Goal: Task Accomplishment & Management: Manage account settings

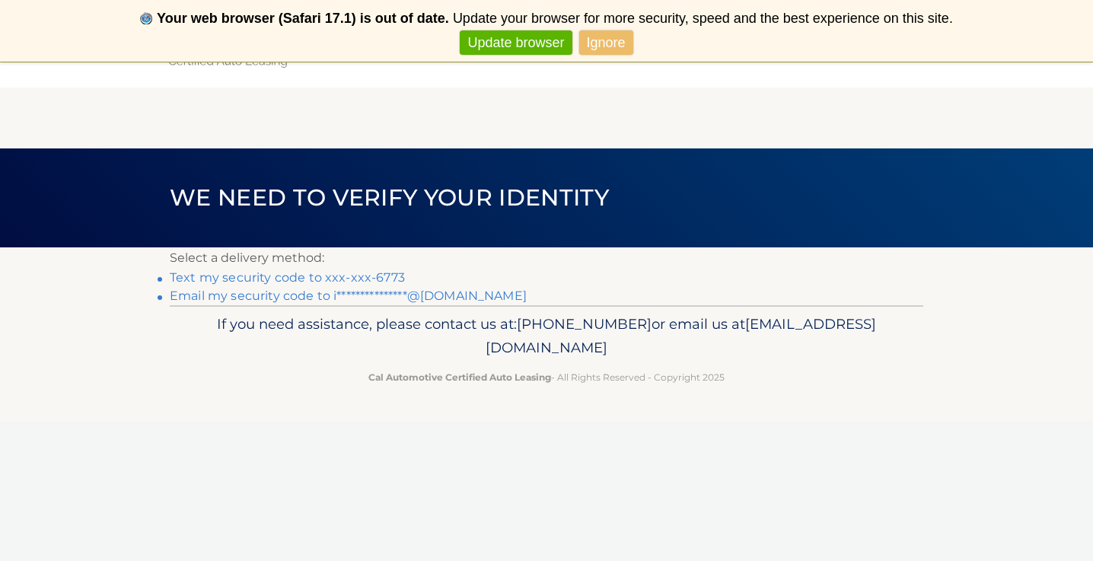
click at [304, 281] on link "Text my security code to xxx-xxx-6773" at bounding box center [287, 277] width 235 height 14
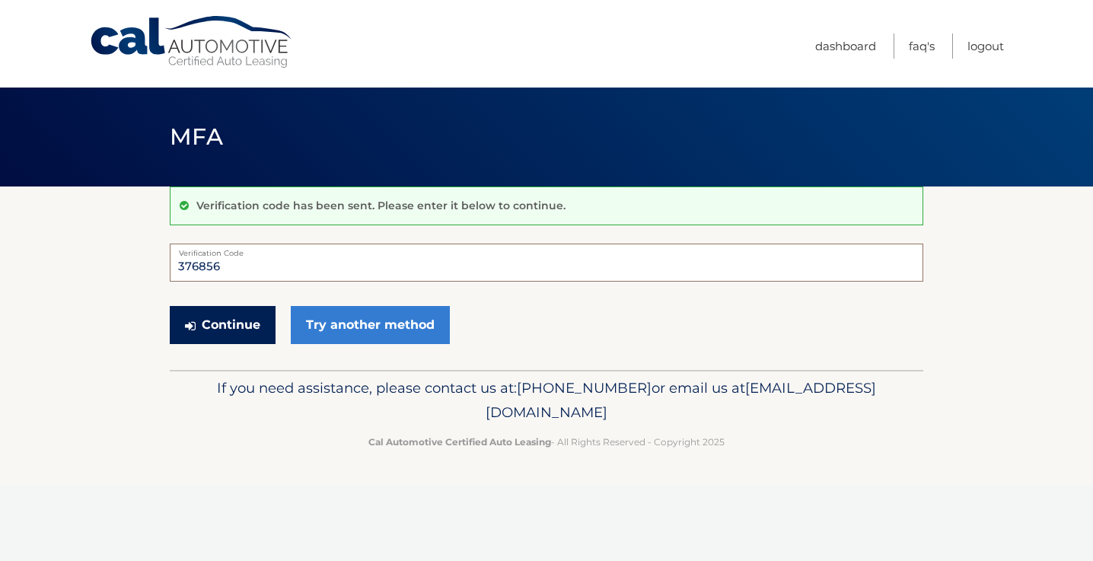
type input "376856"
click at [255, 306] on button "Continue" at bounding box center [223, 325] width 106 height 38
click at [255, 323] on button "Continue" at bounding box center [223, 325] width 106 height 38
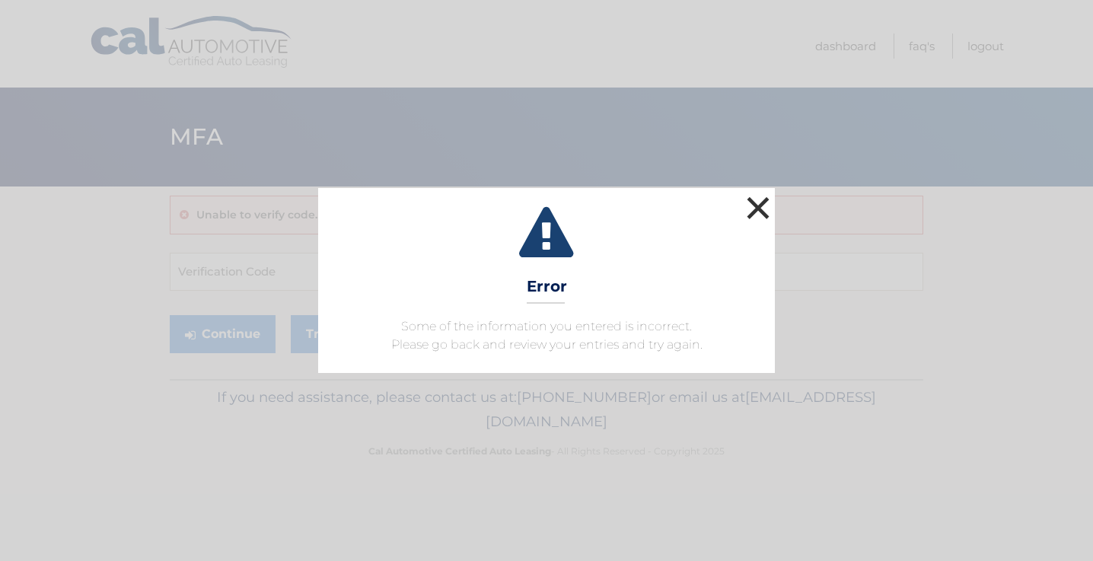
click at [747, 207] on button "×" at bounding box center [758, 207] width 30 height 30
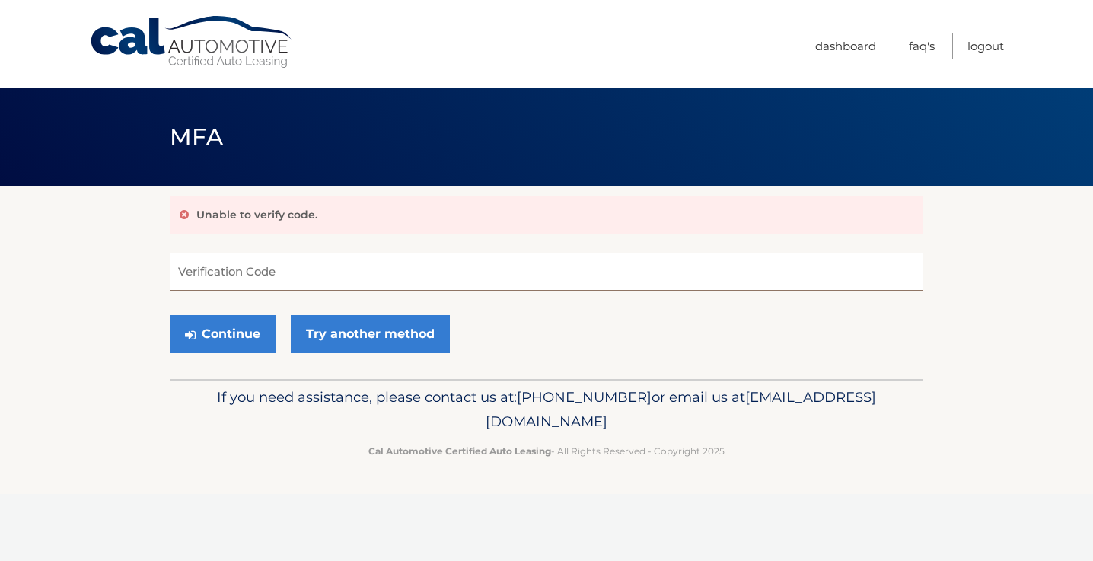
click at [272, 275] on input "Verification Code" at bounding box center [546, 272] width 753 height 38
type input "376856"
click at [236, 326] on button "Continue" at bounding box center [223, 334] width 106 height 38
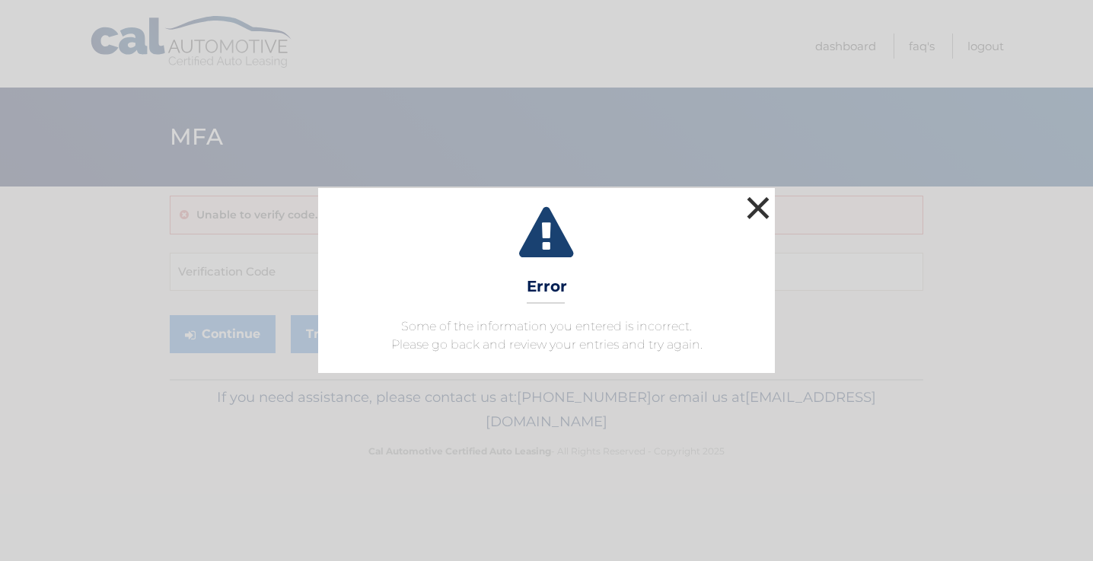
click at [757, 219] on button "×" at bounding box center [758, 207] width 30 height 30
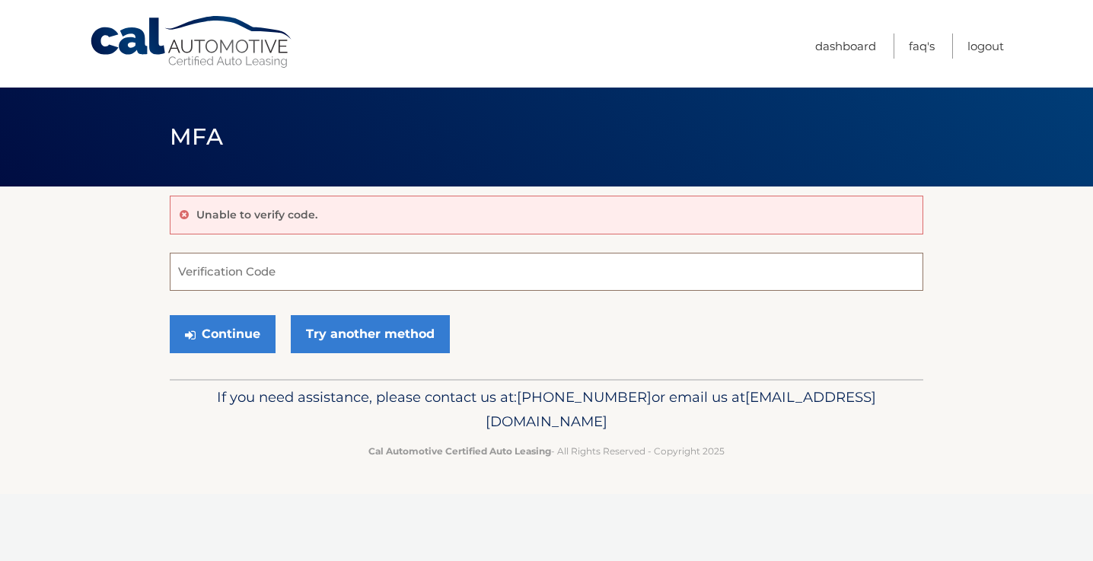
click at [759, 284] on input "Verification Code" at bounding box center [546, 272] width 753 height 38
type input "376856"
click at [211, 333] on button "Continue" at bounding box center [223, 334] width 106 height 38
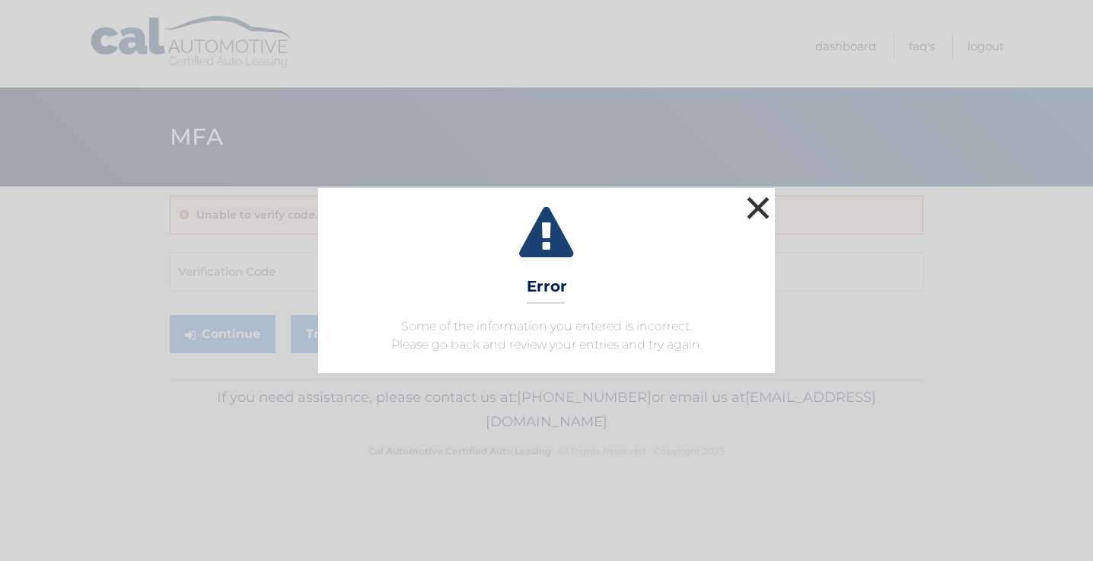
click at [747, 199] on button "×" at bounding box center [758, 207] width 30 height 30
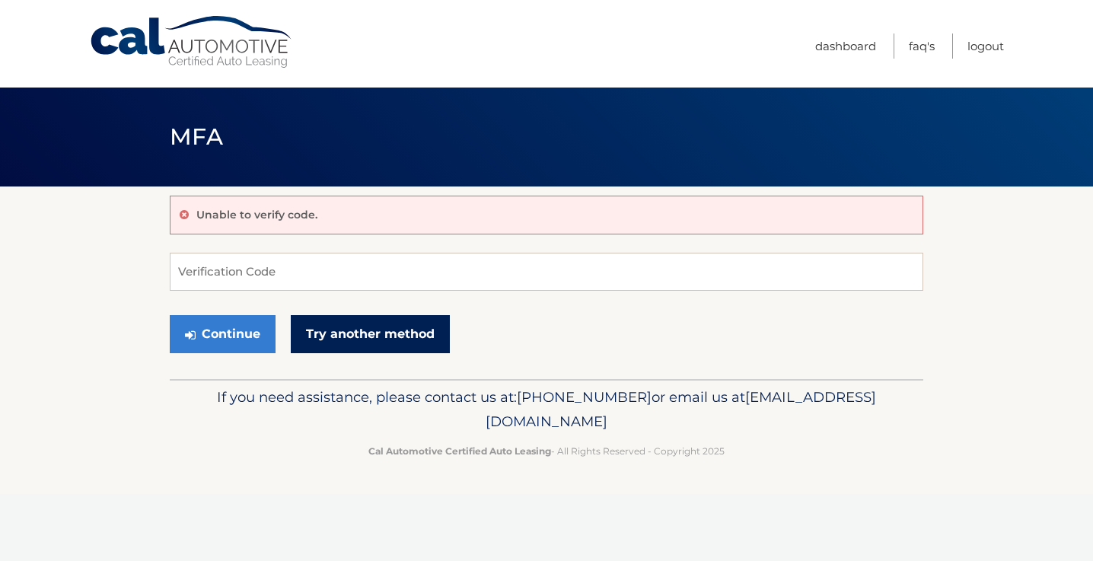
click at [415, 332] on link "Try another method" at bounding box center [370, 334] width 159 height 38
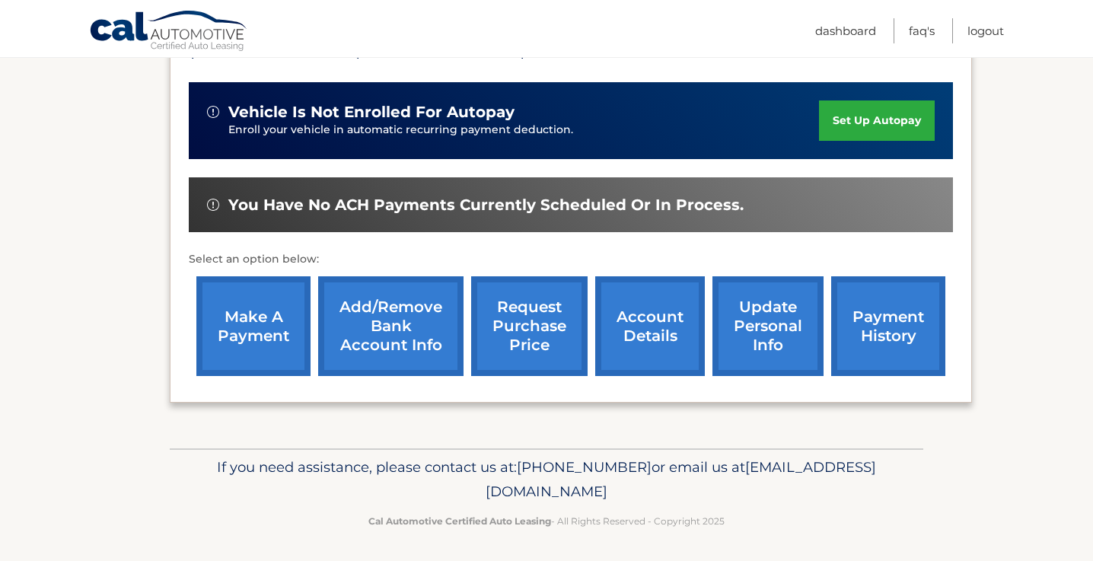
scroll to position [358, 0]
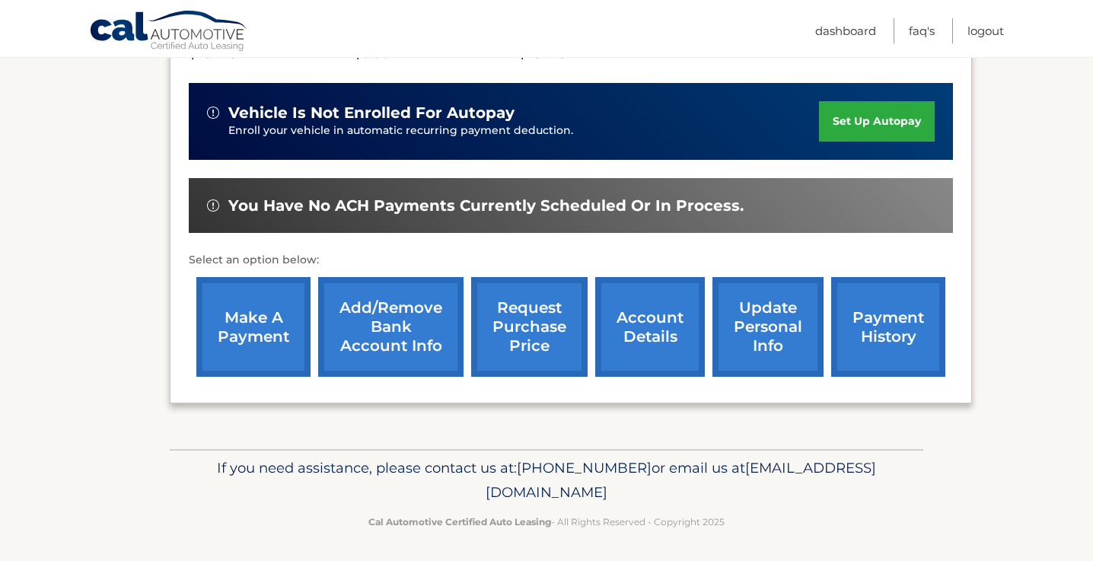
click at [385, 322] on link "Add/Remove bank account info" at bounding box center [390, 327] width 145 height 100
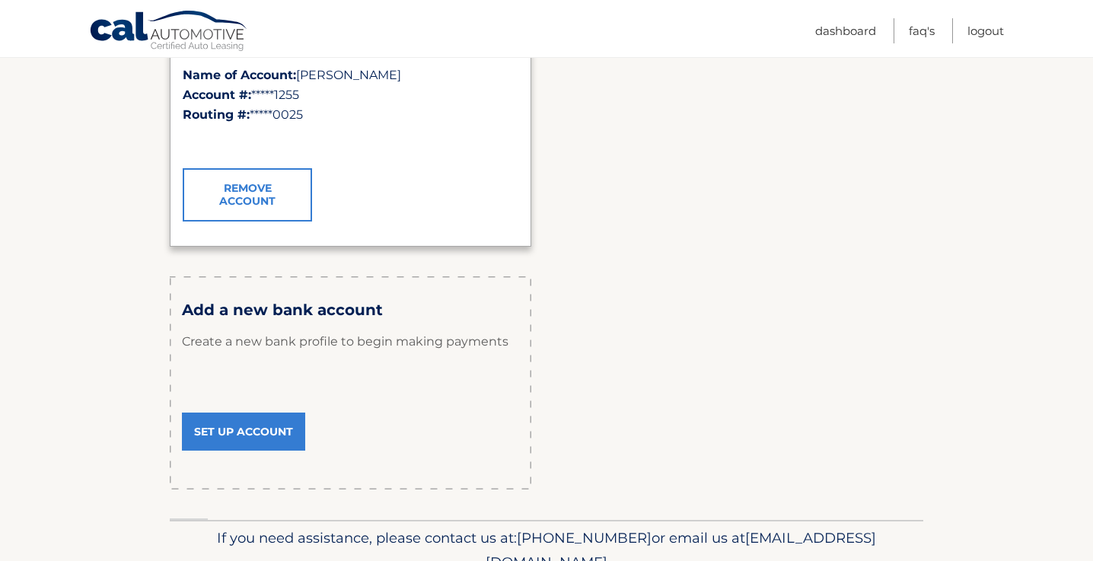
scroll to position [332, 0]
click at [272, 425] on link "Set Up Account" at bounding box center [243, 431] width 123 height 38
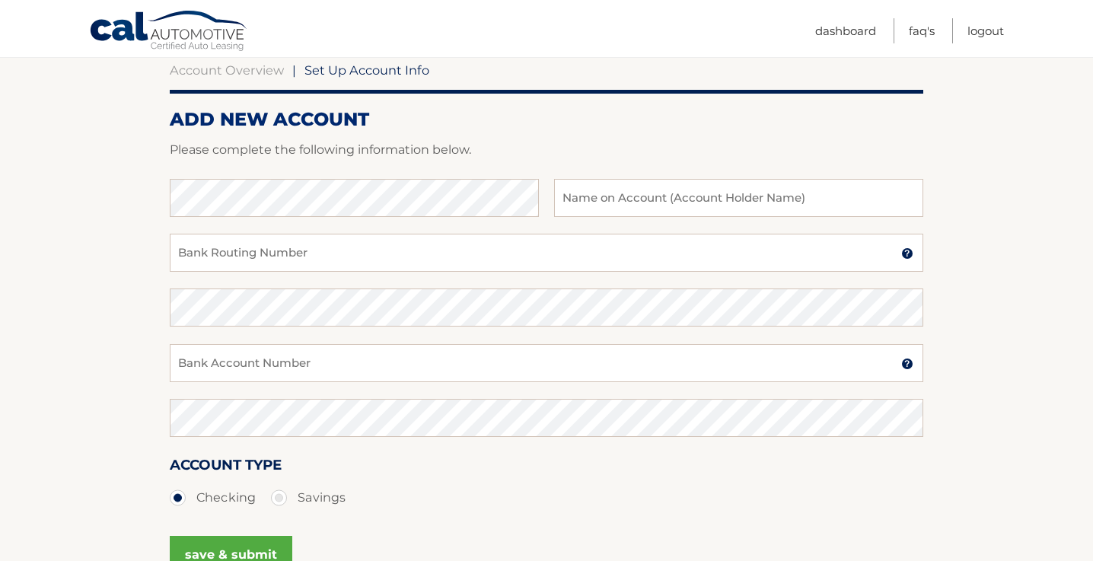
scroll to position [152, 0]
click at [671, 192] on input "text" at bounding box center [738, 197] width 369 height 38
type input "[PERSON_NAME][GEOGRAPHIC_DATA]"
click at [368, 258] on input "Bank Routing Number" at bounding box center [546, 252] width 753 height 38
paste input "021200025"
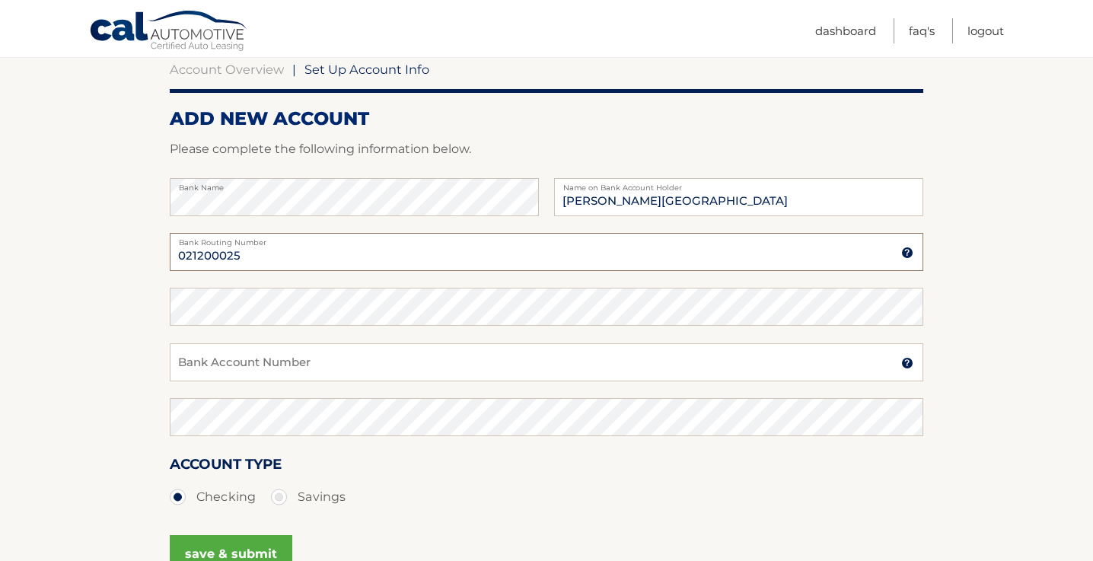
type input "021200025"
click at [326, 367] on input "Bank Account Number" at bounding box center [546, 362] width 753 height 38
paste input "2264469384"
type input "2264469384"
click at [230, 256] on input "021200025" at bounding box center [546, 252] width 753 height 38
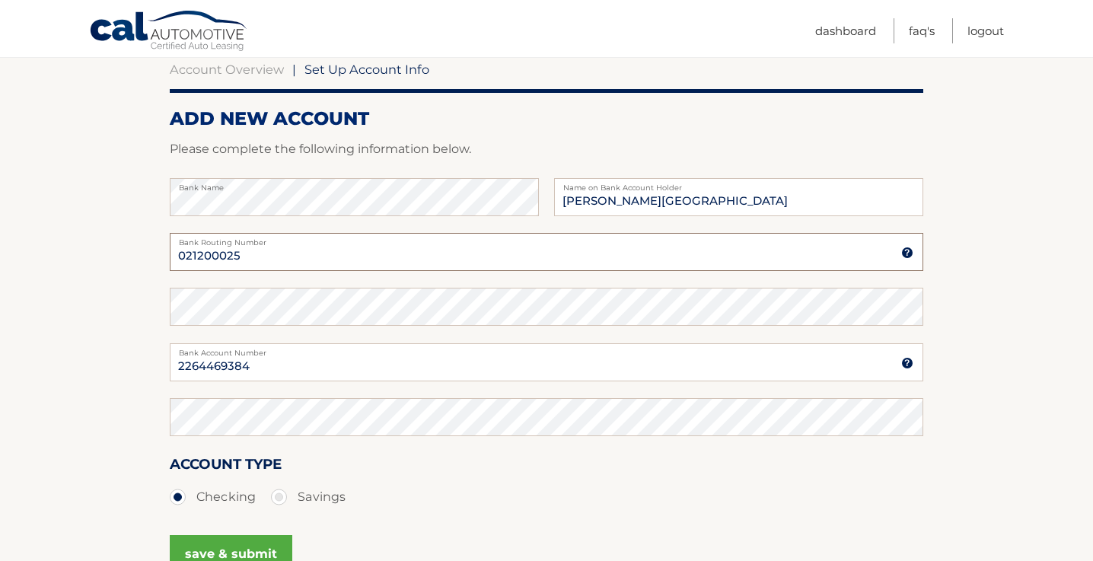
click at [230, 256] on input "021200025" at bounding box center [546, 252] width 753 height 38
click at [208, 373] on input "2264469384" at bounding box center [546, 362] width 753 height 38
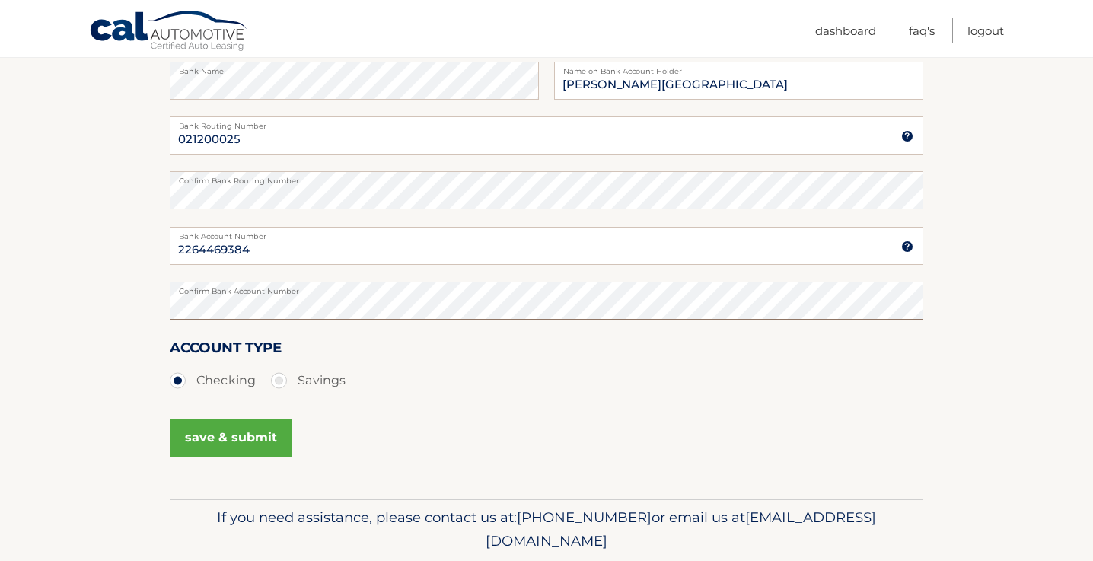
scroll to position [273, 0]
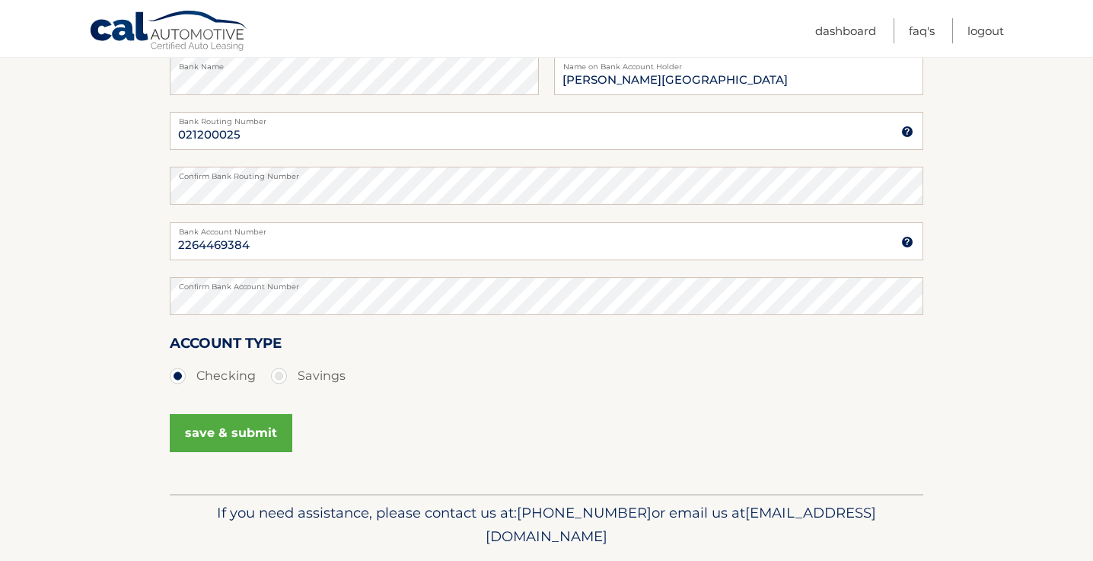
click at [241, 439] on button "save & submit" at bounding box center [231, 433] width 122 height 38
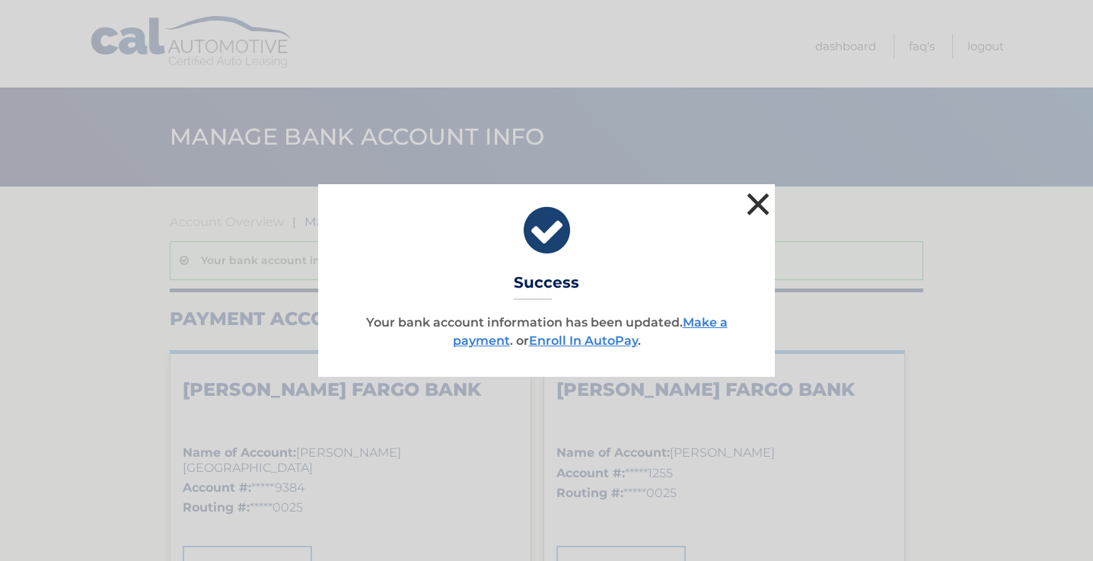
click at [754, 208] on button "×" at bounding box center [758, 204] width 30 height 30
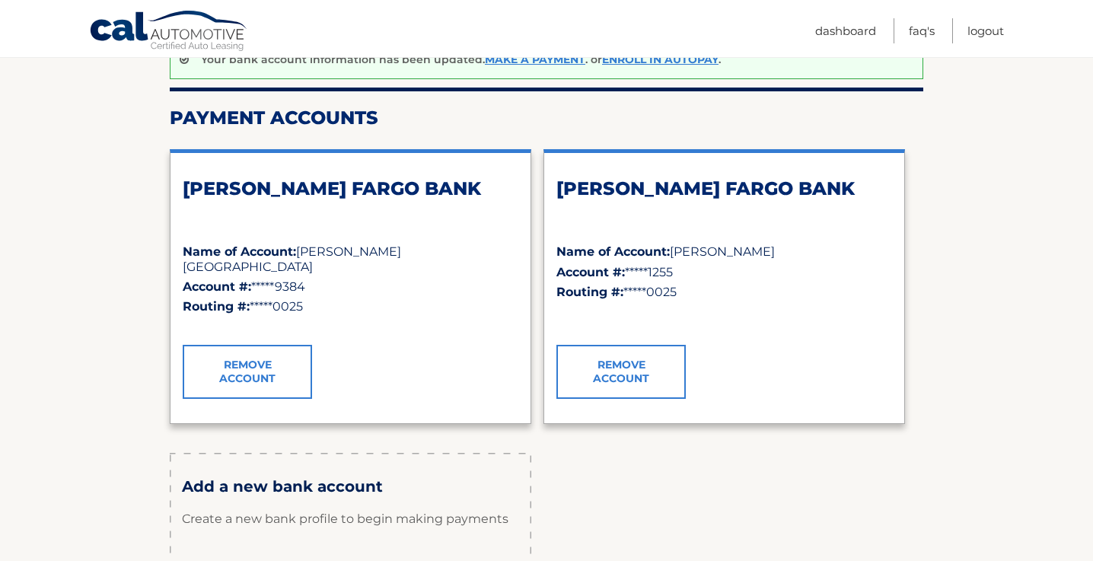
scroll to position [267, 0]
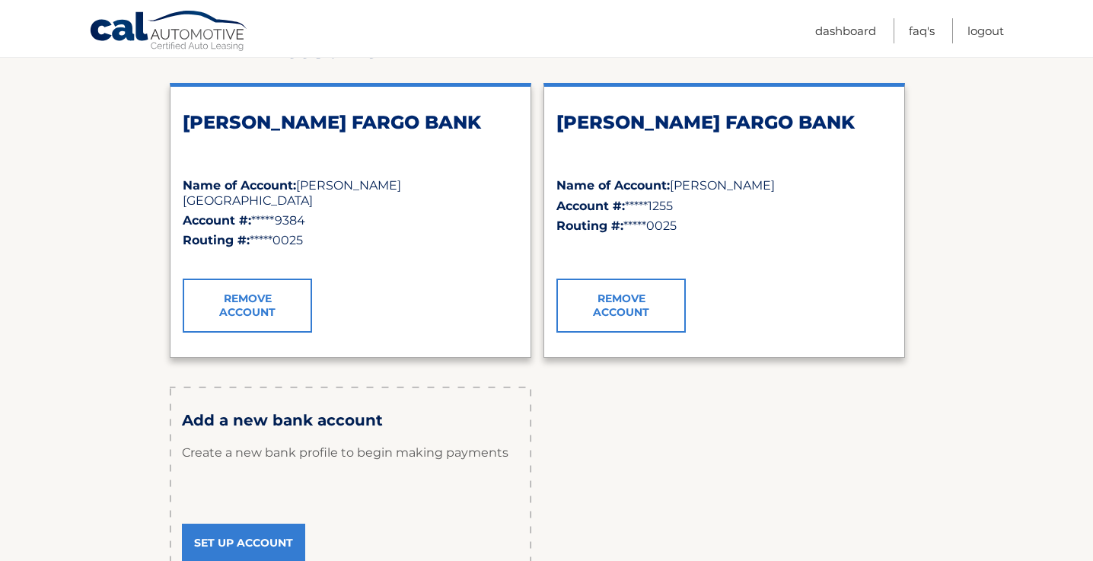
click at [348, 132] on h2 "[PERSON_NAME] FARGO BANK" at bounding box center [351, 122] width 336 height 23
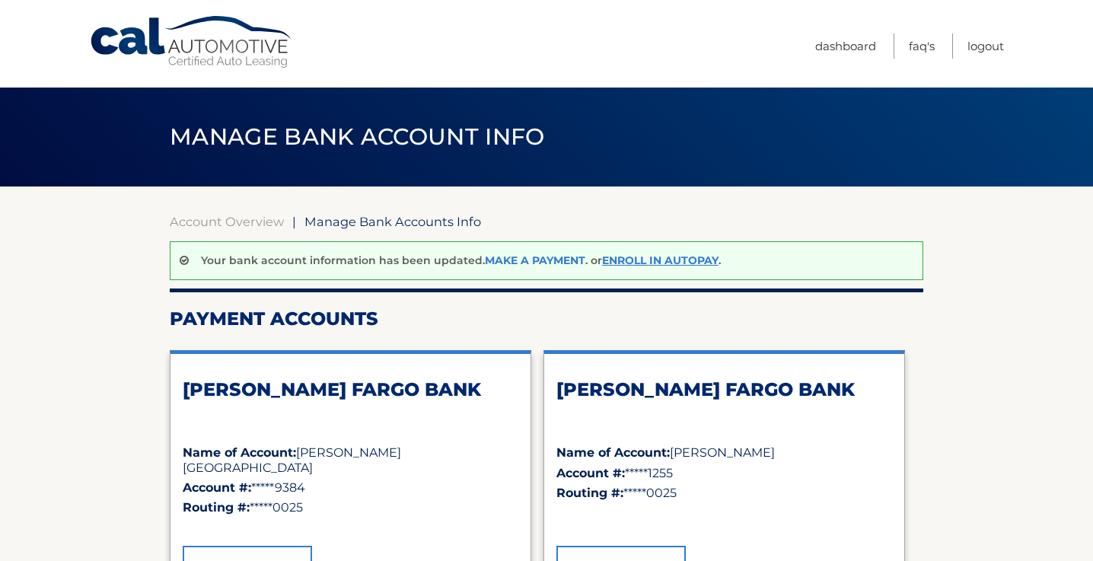
click at [561, 256] on link "Make a payment" at bounding box center [535, 260] width 100 height 14
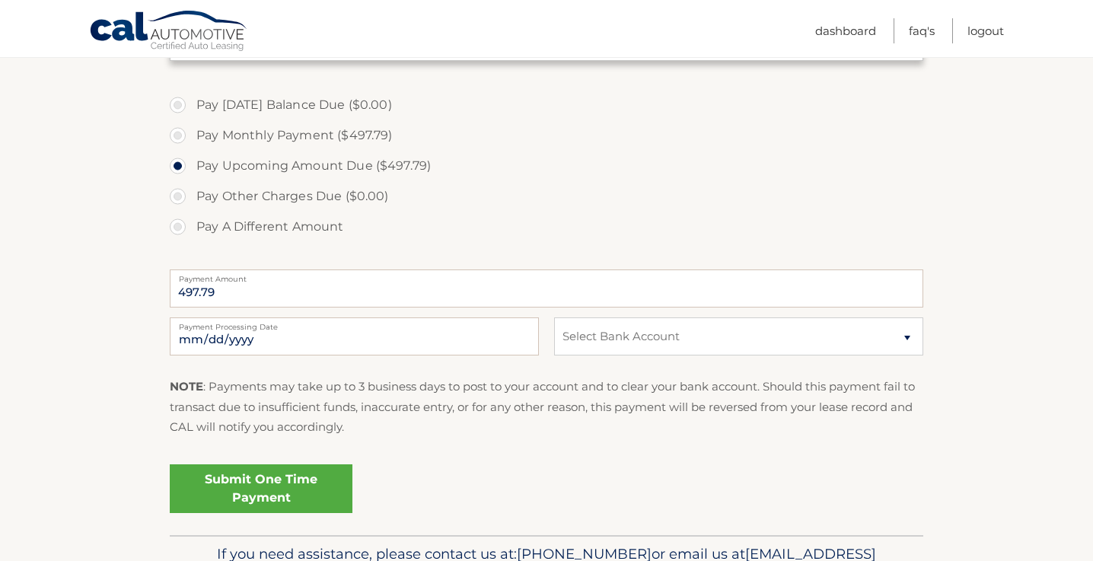
scroll to position [436, 0]
click at [711, 355] on div "[DATE] Payment Processing Date This payment is scheduled after your grace perio…" at bounding box center [546, 345] width 753 height 55
select select "MDAyMDE4MzctMzkzNC00ZWUxLTk4MmQtOWJiZWQ1Y2E5NjAw"
click at [310, 483] on link "Submit One Time Payment" at bounding box center [261, 489] width 183 height 49
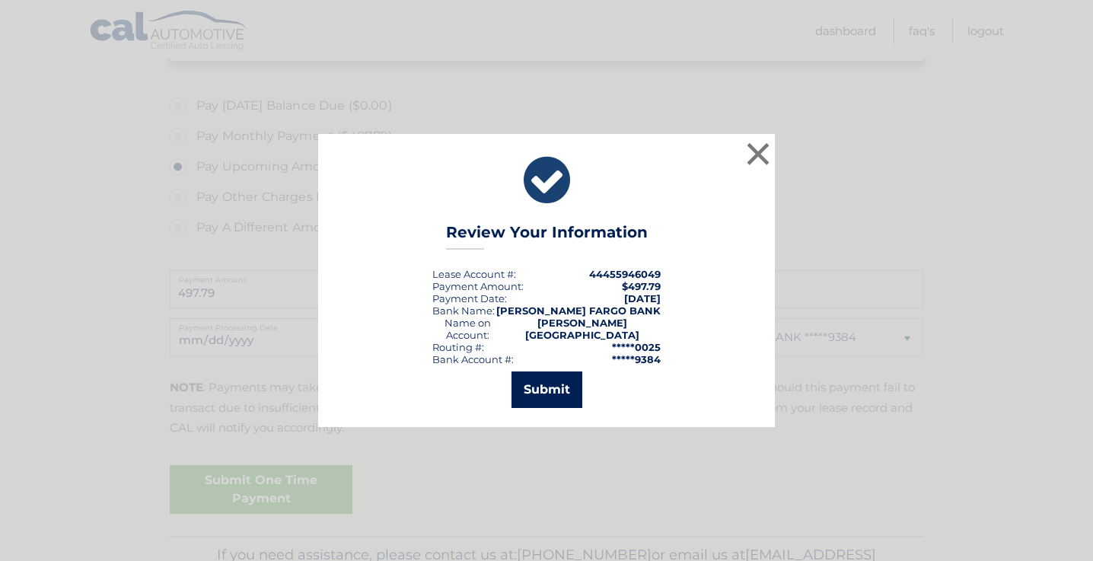
click at [555, 397] on button "Submit" at bounding box center [546, 389] width 71 height 37
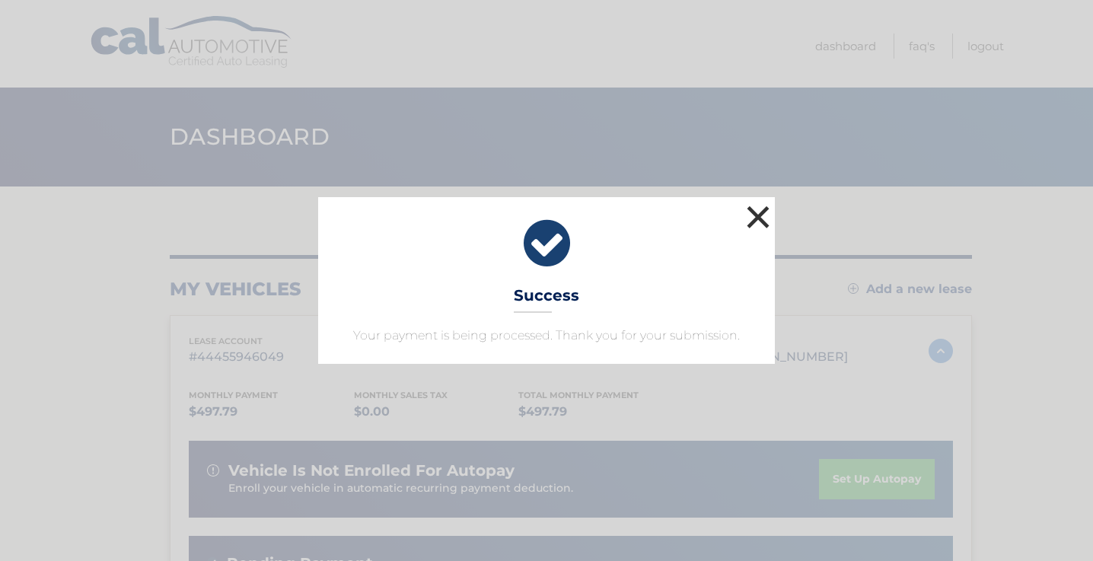
click at [767, 213] on button "×" at bounding box center [758, 217] width 30 height 30
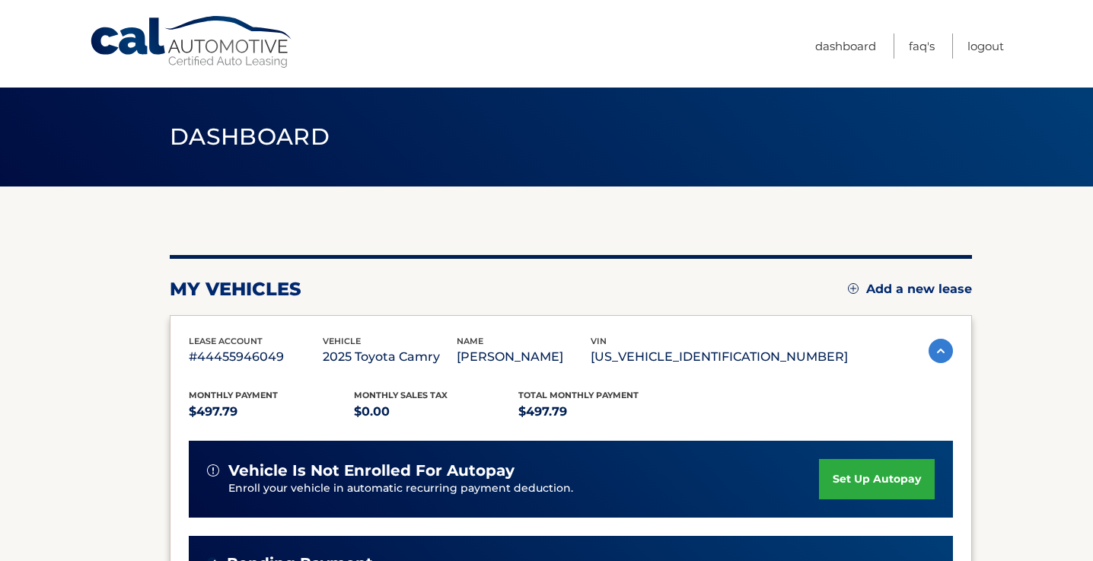
click at [626, 2] on nav "Menu Dashboard FAQ's Logout" at bounding box center [655, 43] width 697 height 87
